Goal: Information Seeking & Learning: Learn about a topic

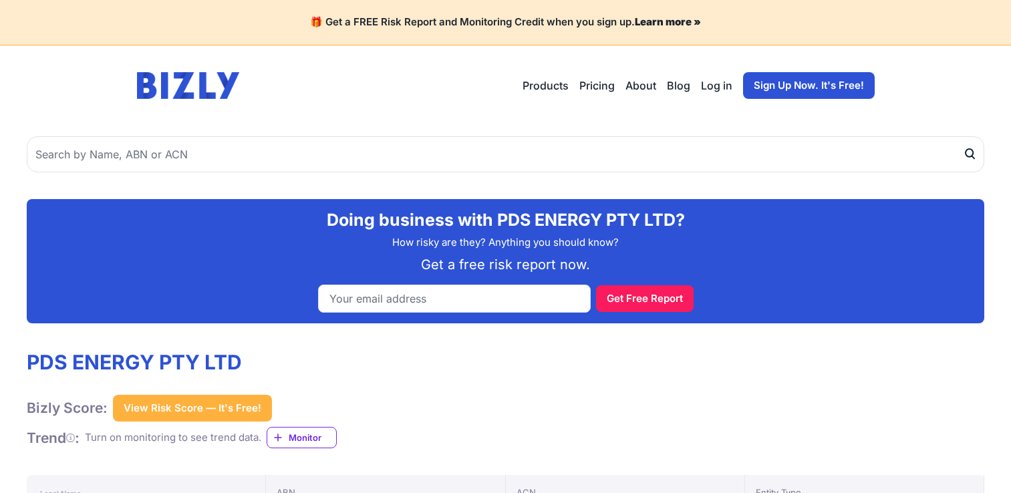
scroll to position [334, 0]
drag, startPoint x: 759, startPoint y: 36, endPoint x: 744, endPoint y: 0, distance: 39.2
click at [758, 35] on div "🎁 Get a FREE Risk Report and Monitoring Credit when you sign up. Learn more »" at bounding box center [505, 22] width 1011 height 45
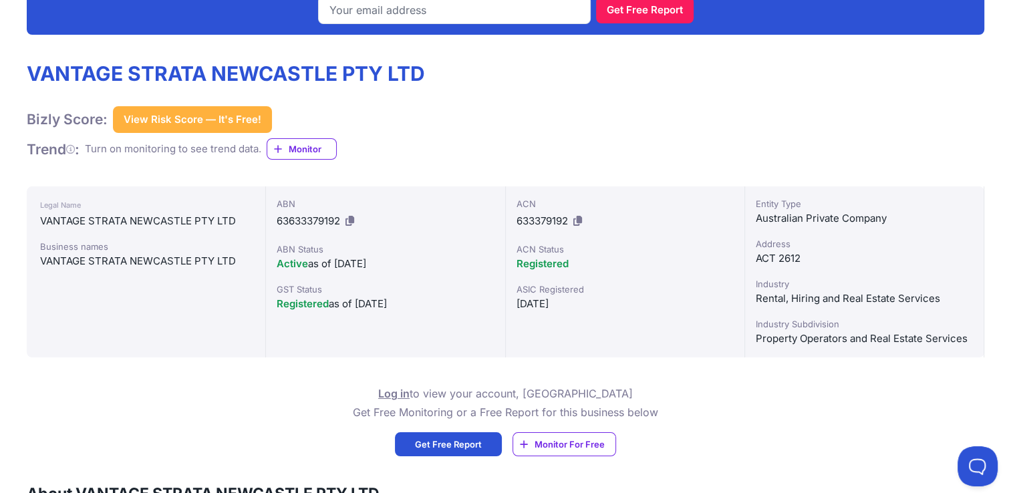
scroll to position [267, 0]
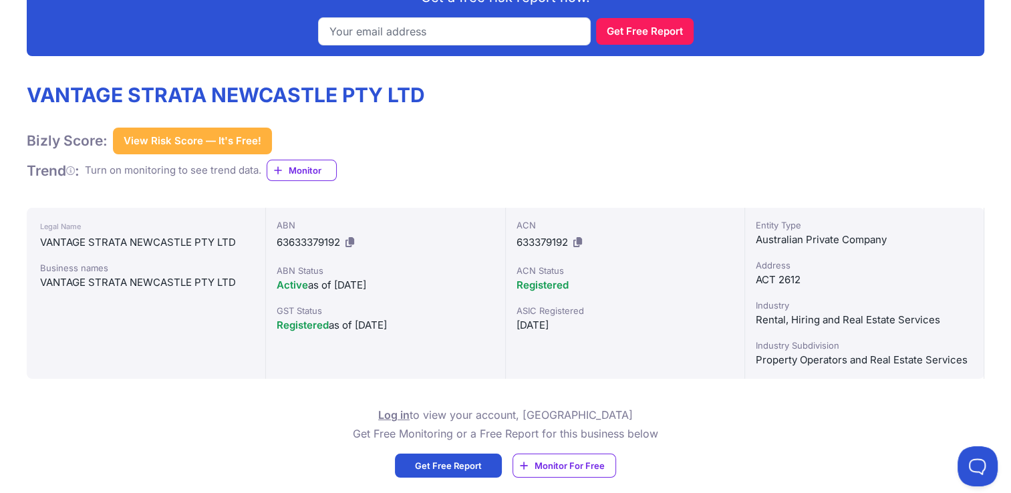
click at [705, 33] on div "Get Free Report" at bounding box center [505, 31] width 936 height 28
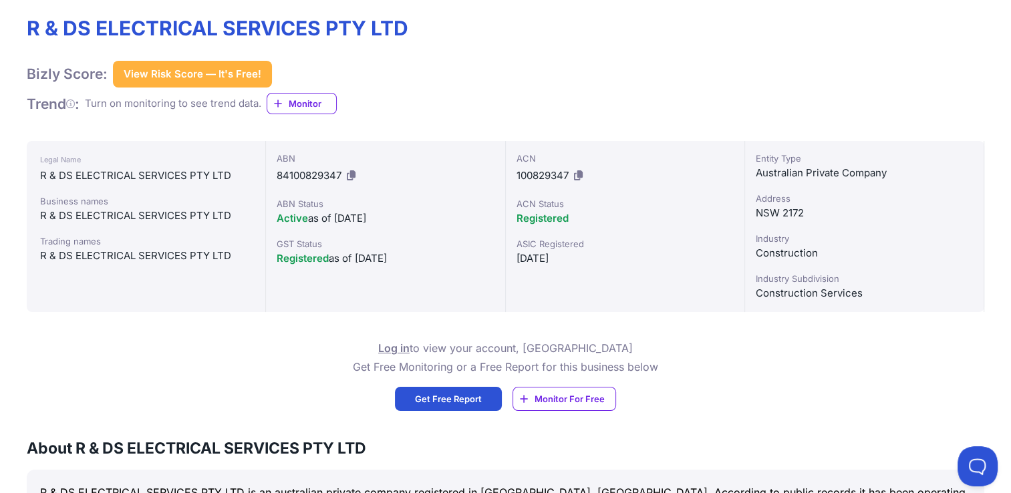
click at [673, 22] on div "R & DS ELECTRICAL SERVICES PTY LTD Bizly Score: View Risk Score — It's Free! Vi…" at bounding box center [506, 65] width 958 height 98
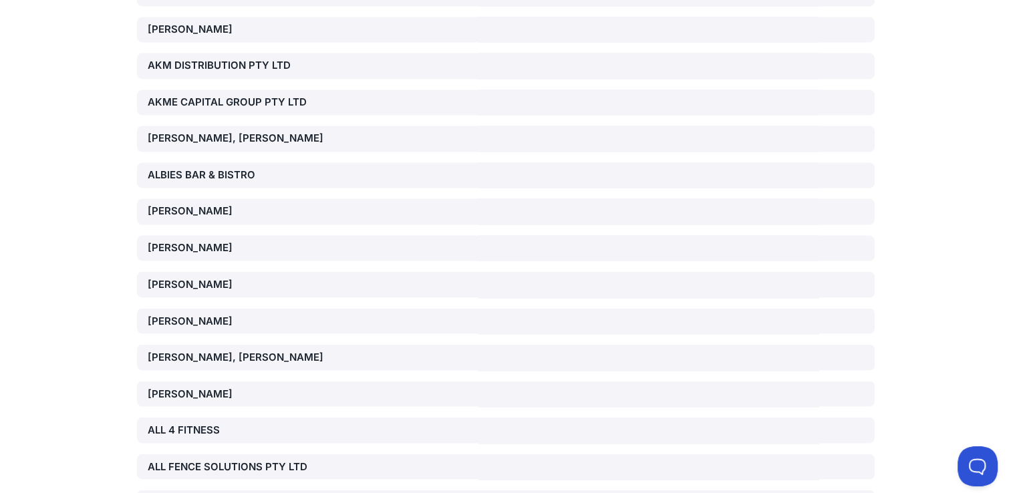
scroll to position [35812, 0]
